Goal: Complete application form

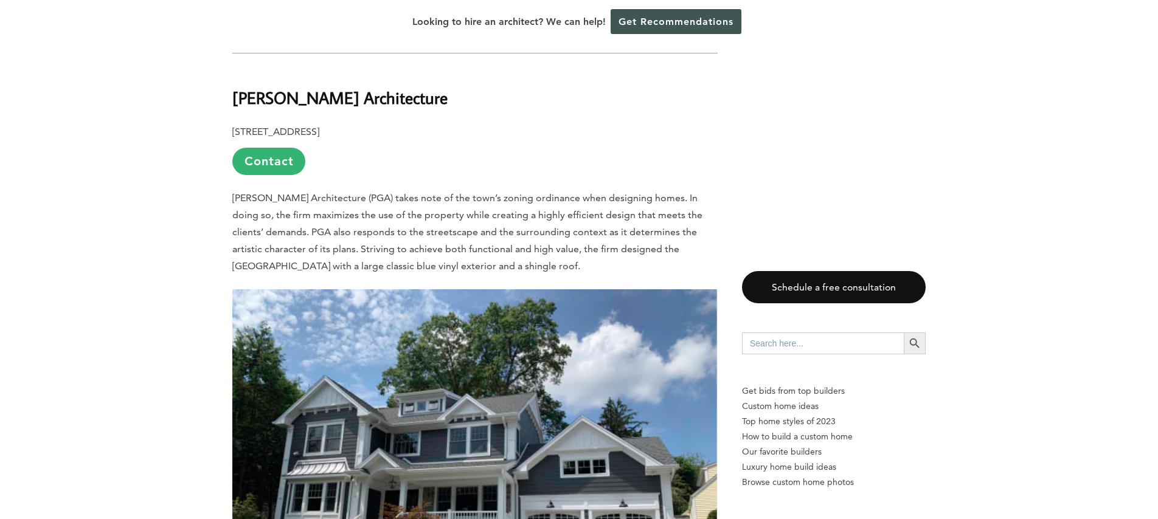
scroll to position [1505, 0]
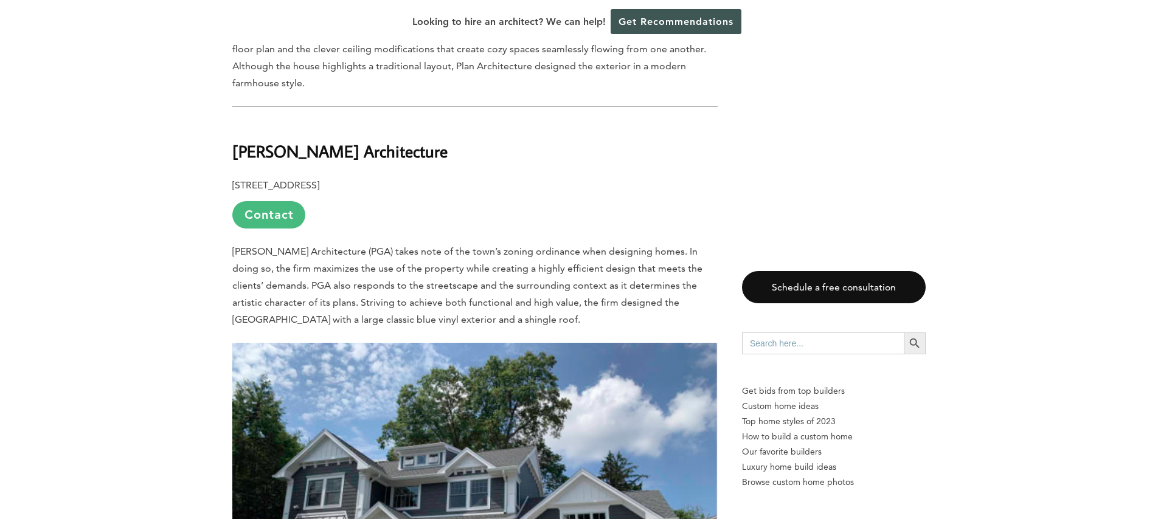
click at [264, 213] on link "Contact" at bounding box center [268, 214] width 73 height 27
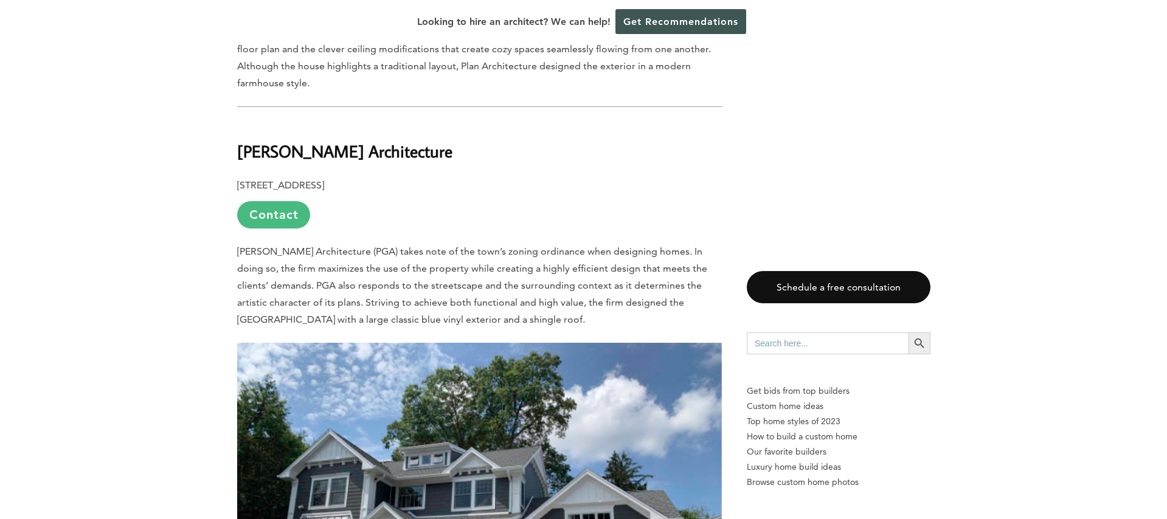
scroll to position [0, 0]
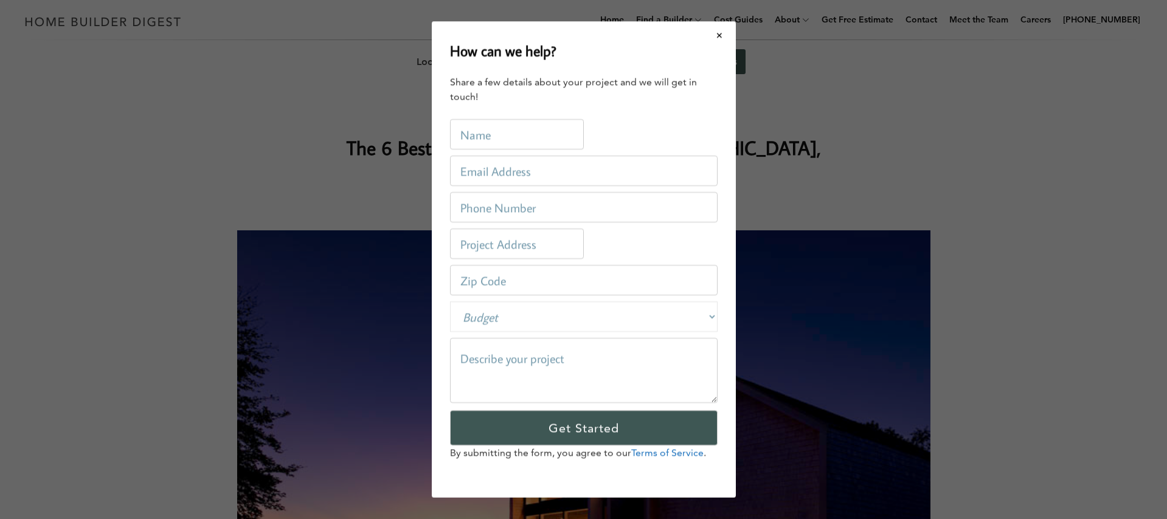
click at [492, 132] on input "text" at bounding box center [517, 134] width 134 height 30
type input "[PERSON_NAME]"
type input "[PERSON_NAME][EMAIL_ADDRESS][PERSON_NAME][DOMAIN_NAME]"
type input "7035931345"
type input "[STREET_ADDRESS]"
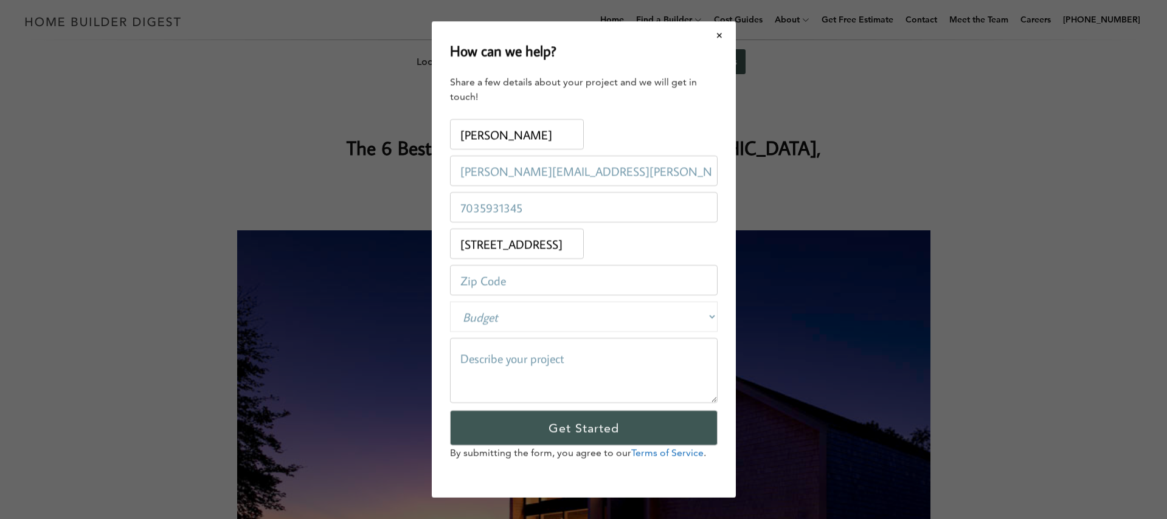
type input "07677"
click at [532, 325] on select "Budget Less than $100,000 $100,000-$250,000 $250,000-$500,000 $500,000-$1 Milli…" at bounding box center [584, 317] width 268 height 30
select select "100000-250000"
click at [503, 361] on textarea at bounding box center [584, 370] width 268 height 65
click at [454, 356] on textarea "Multi-phased renovations: 1 - garage and office space 2 - basement 3 - first fl…" at bounding box center [584, 370] width 268 height 65
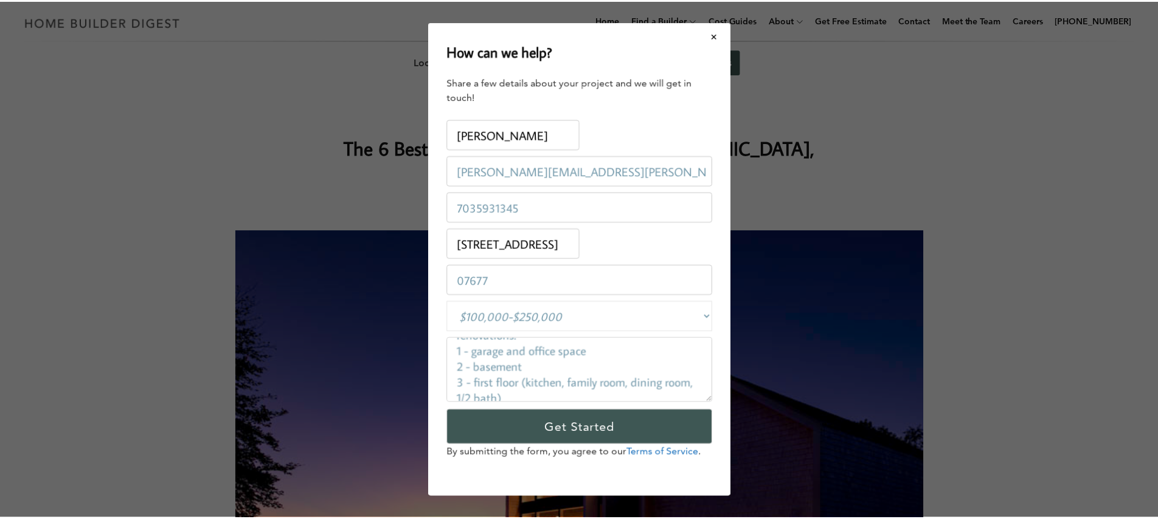
scroll to position [47, 0]
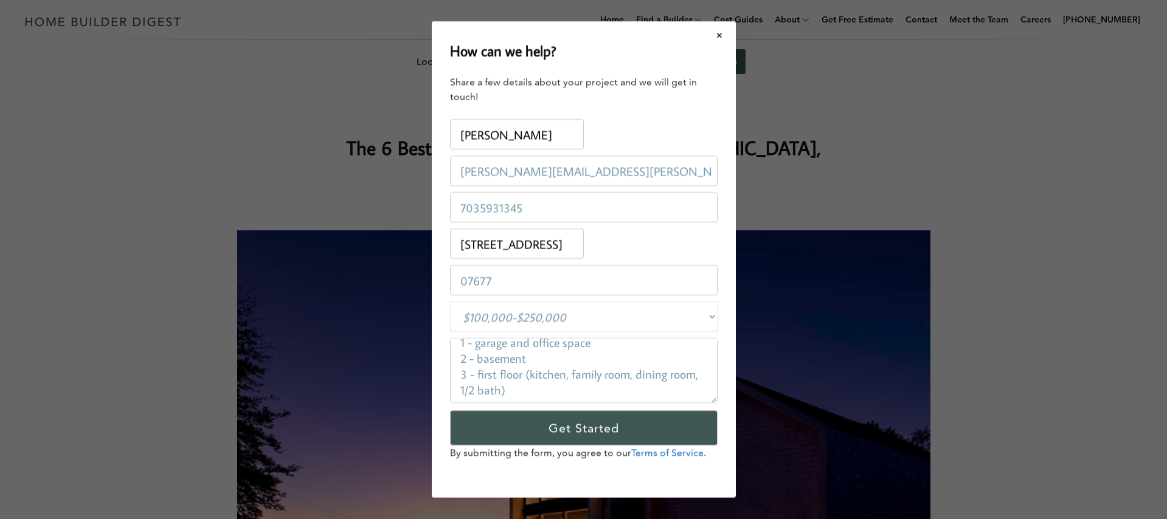
click at [545, 392] on textarea "We need help planning for multi-phased renovations: 1 - garage and office space…" at bounding box center [584, 370] width 268 height 65
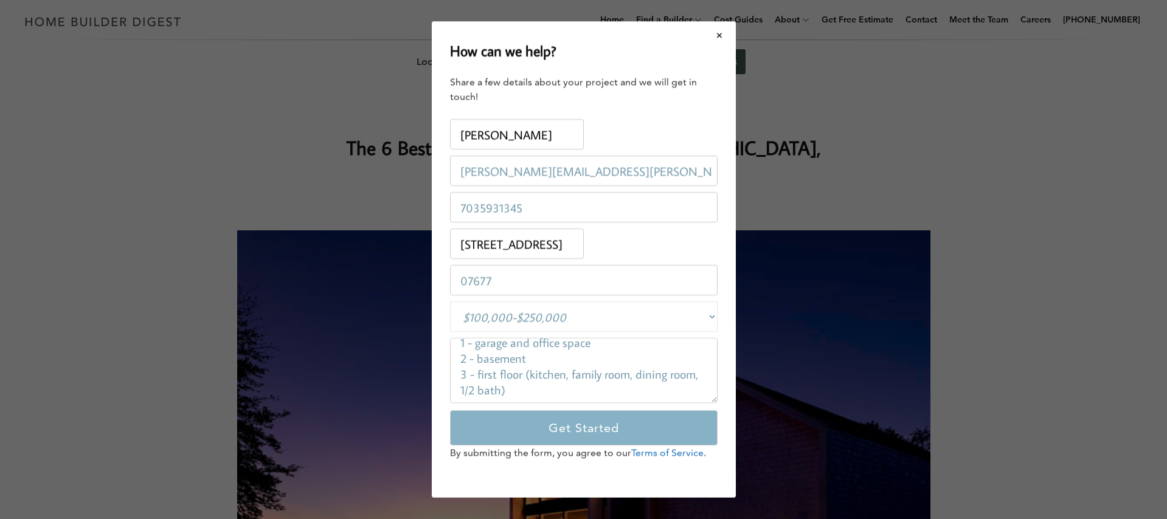
type textarea "We need help planning for multi-phased renovations: 1 - garage and office space…"
click at [564, 428] on input "Get Started" at bounding box center [584, 428] width 268 height 35
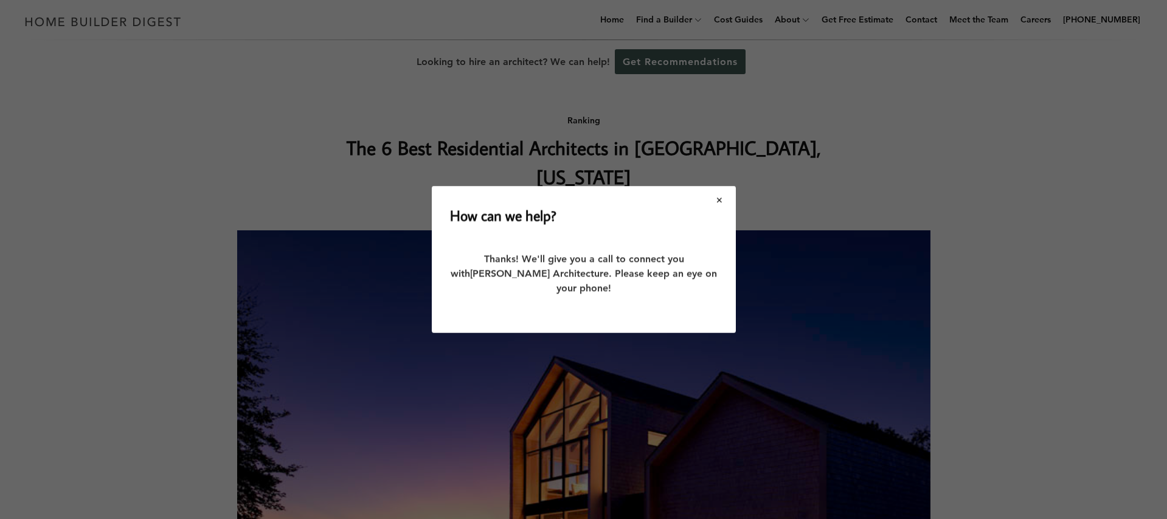
click at [723, 207] on button "Close modal" at bounding box center [720, 200] width 32 height 26
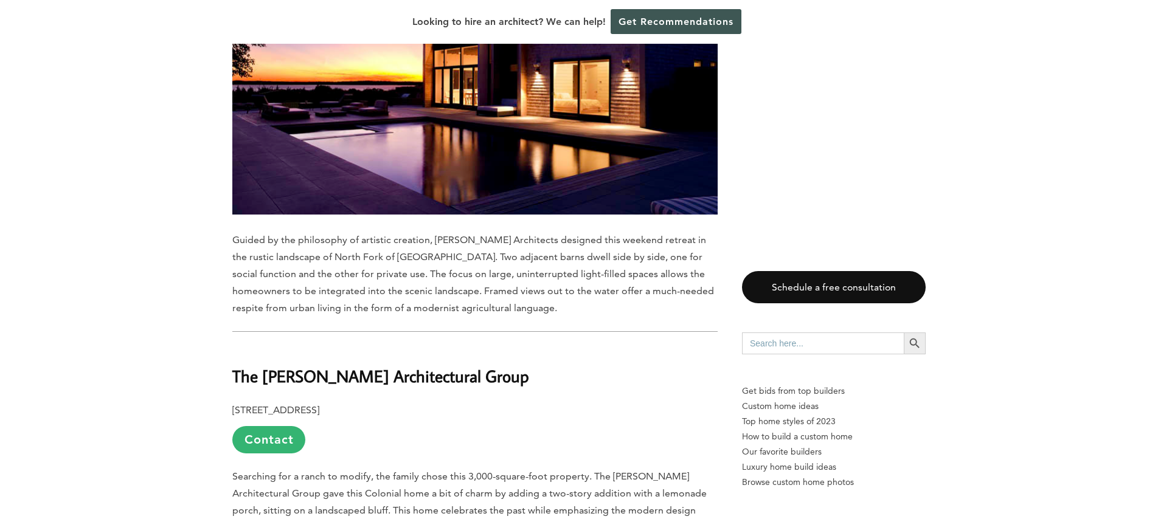
scroll to position [2729, 0]
